Goal: Information Seeking & Learning: Learn about a topic

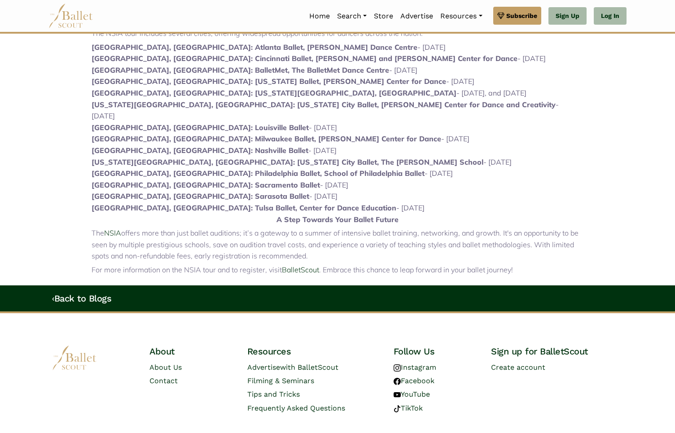
scroll to position [539, 0]
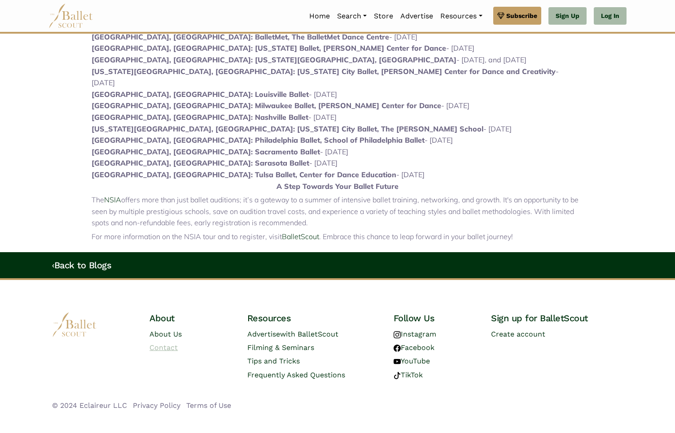
click at [160, 343] on link "Contact" at bounding box center [163, 347] width 28 height 9
click at [162, 330] on link "About Us" at bounding box center [165, 334] width 32 height 9
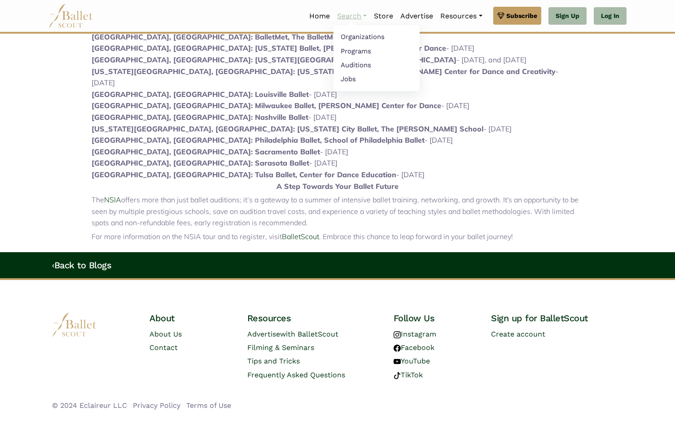
click at [364, 12] on link "Search" at bounding box center [351, 16] width 37 height 19
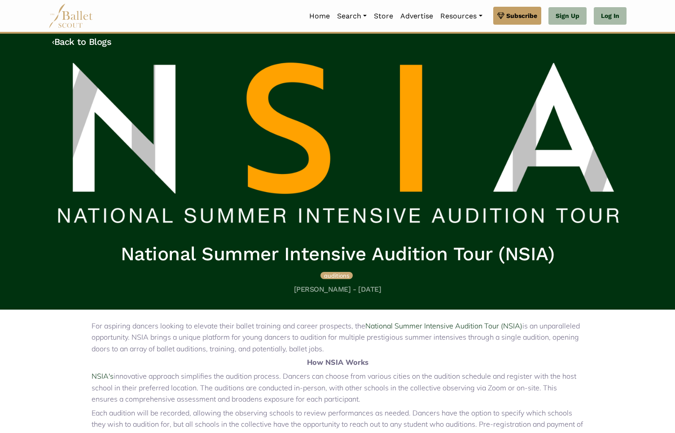
scroll to position [0, 0]
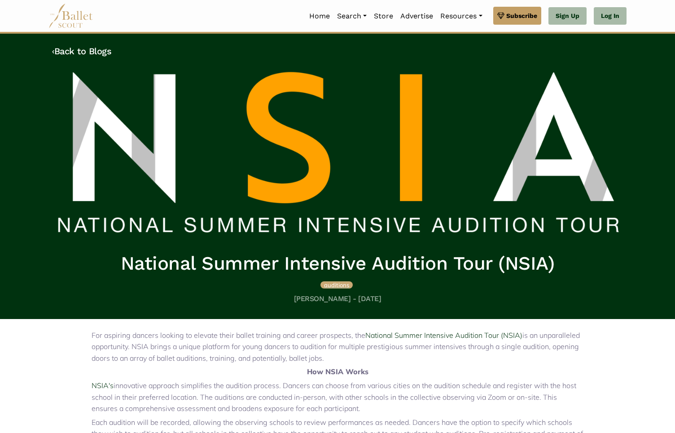
click at [345, 289] on link "auditions" at bounding box center [336, 284] width 32 height 9
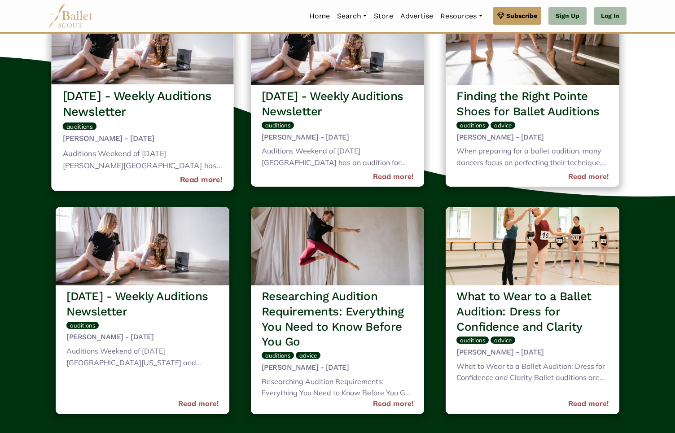
scroll to position [251, 0]
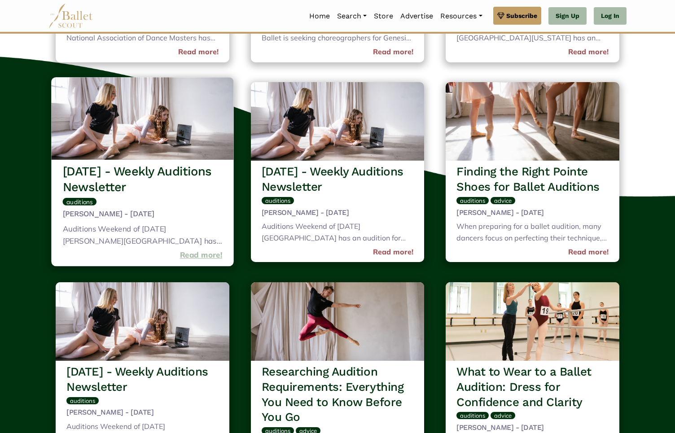
click at [196, 257] on link "Read more!" at bounding box center [201, 255] width 43 height 12
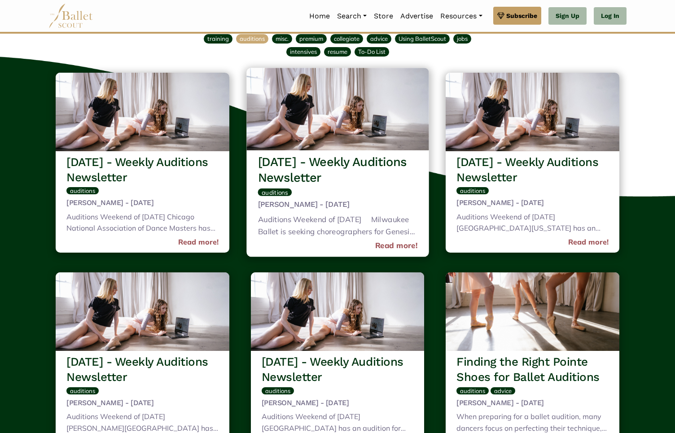
scroll to position [0, 0]
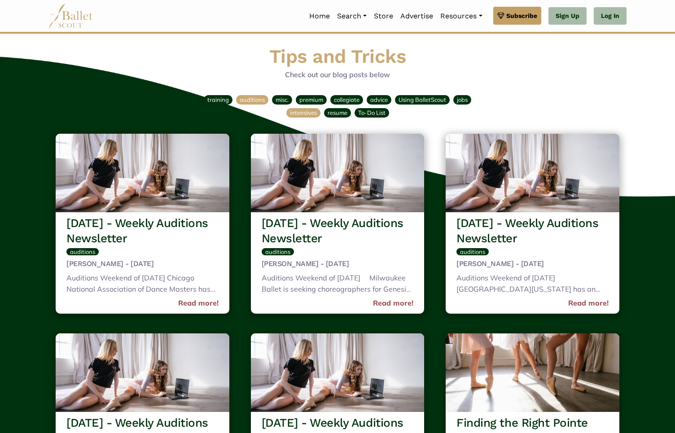
click at [301, 111] on span "intensives" at bounding box center [303, 112] width 27 height 7
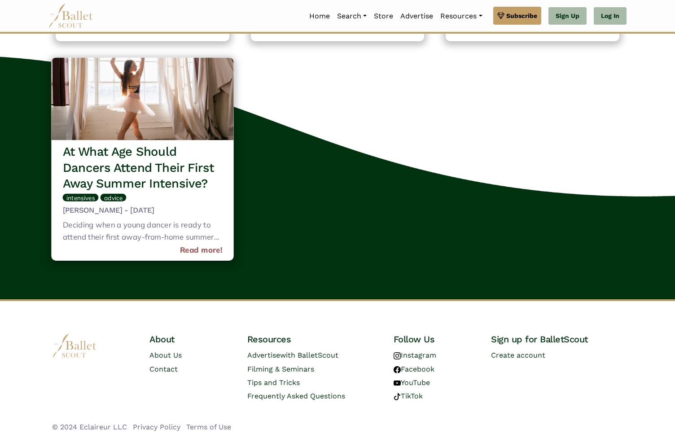
scroll to position [1163, 0]
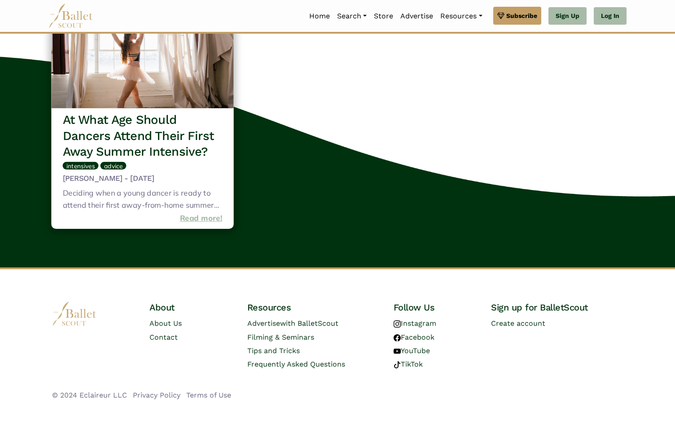
click at [212, 221] on link "Read more!" at bounding box center [201, 218] width 43 height 12
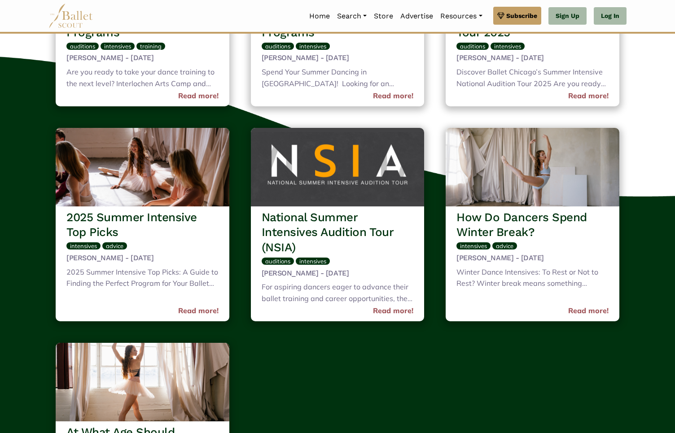
scroll to position [0, 0]
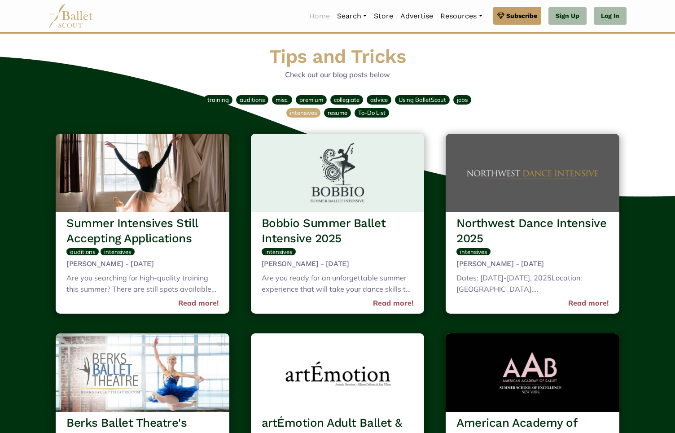
click at [308, 13] on link "Home" at bounding box center [319, 16] width 28 height 19
click at [254, 100] on span "auditions" at bounding box center [252, 99] width 25 height 7
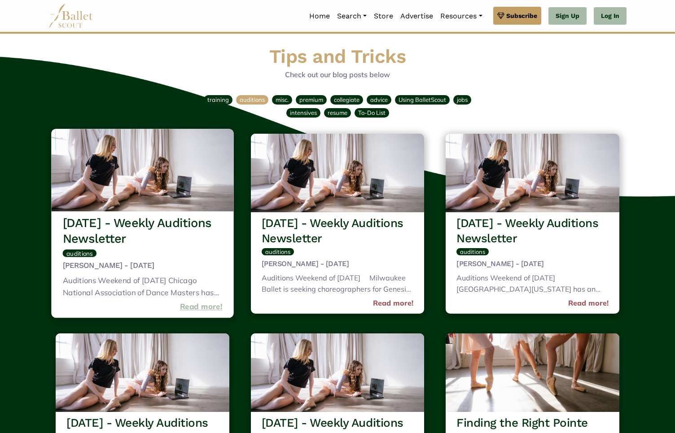
click at [205, 307] on link "Read more!" at bounding box center [201, 307] width 43 height 12
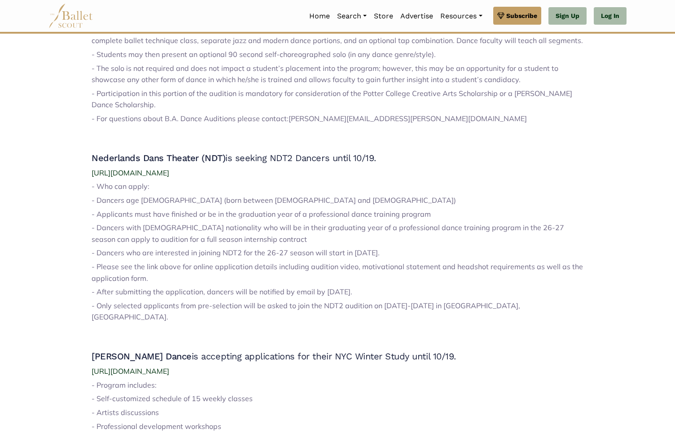
scroll to position [1122, 0]
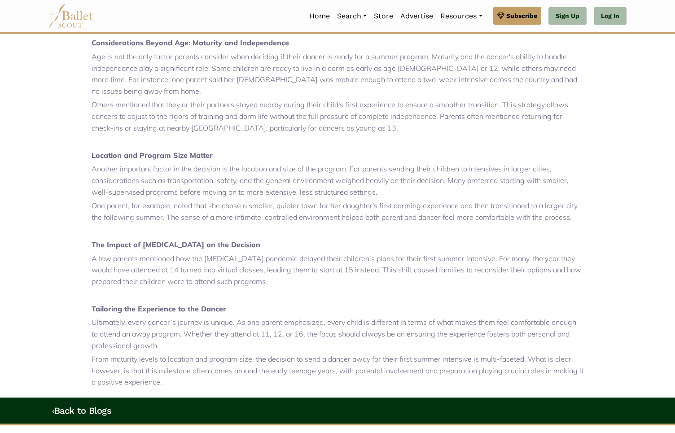
scroll to position [480, 0]
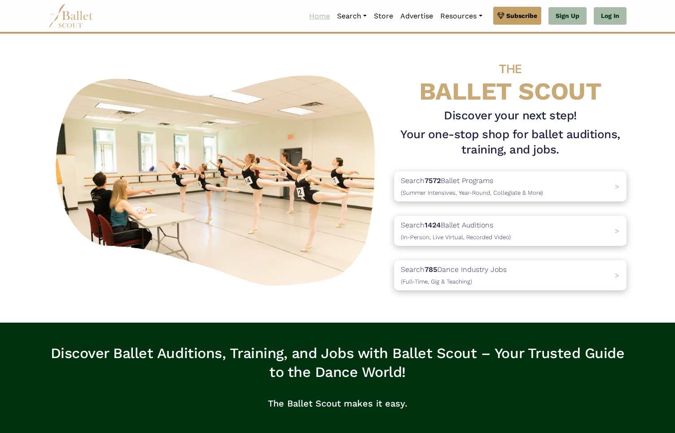
click at [318, 13] on link "Home" at bounding box center [319, 16] width 28 height 19
click at [317, 13] on link "Home" at bounding box center [319, 16] width 28 height 19
click at [358, 67] on link "Auditions" at bounding box center [376, 65] width 86 height 14
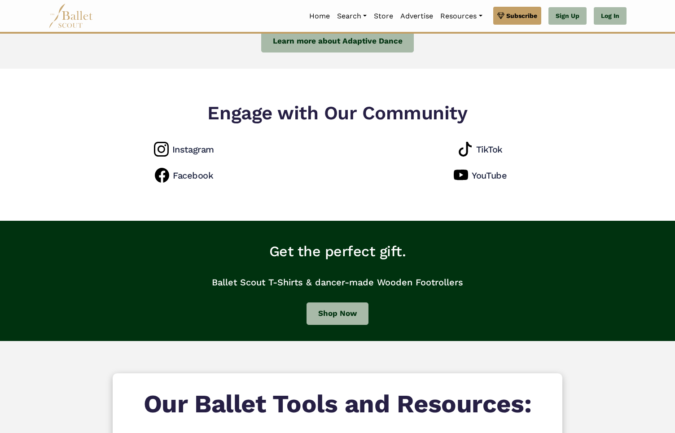
scroll to position [882, 0]
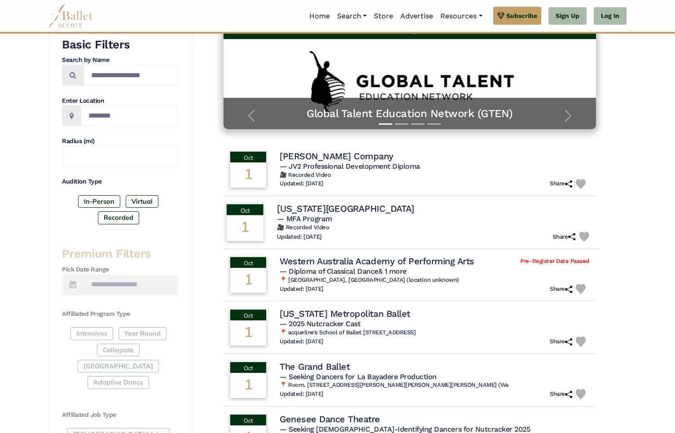
scroll to position [161, 0]
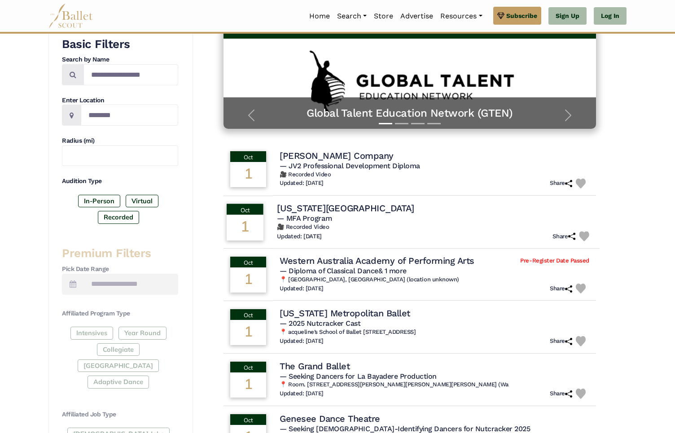
click at [317, 208] on h4 "Ohio State University" at bounding box center [345, 208] width 137 height 12
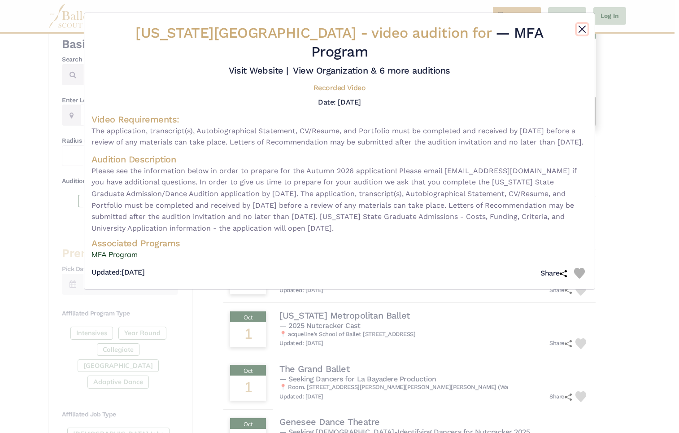
click at [583, 29] on button "Close" at bounding box center [582, 29] width 11 height 11
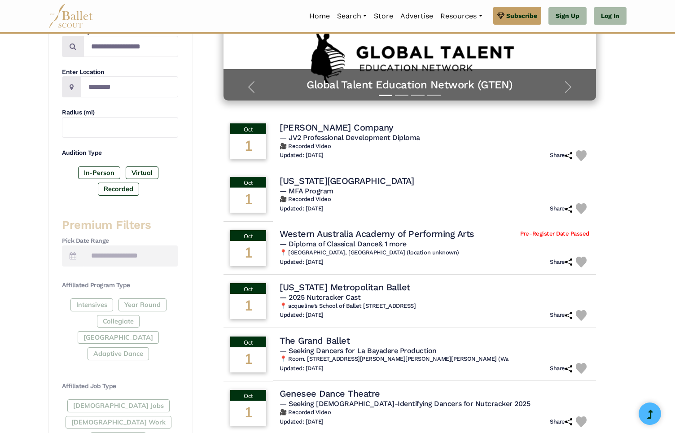
scroll to position [48, 0]
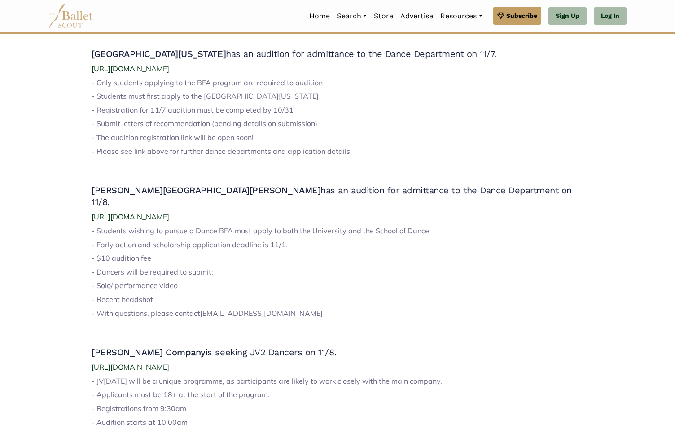
scroll to position [439, 0]
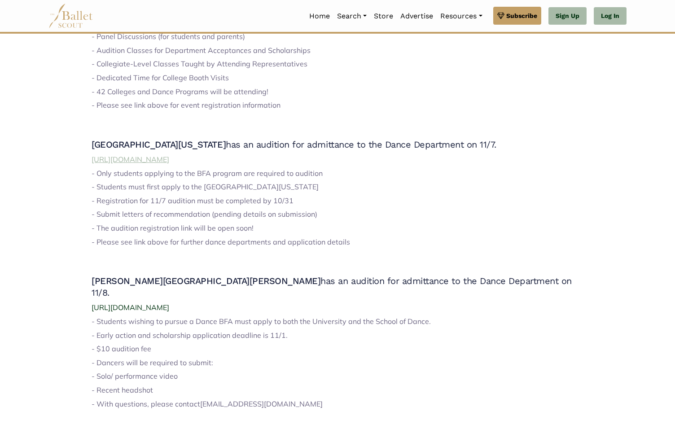
click at [169, 161] on span "[URL][DOMAIN_NAME]" at bounding box center [131, 159] width 78 height 9
